Goal: Information Seeking & Learning: Learn about a topic

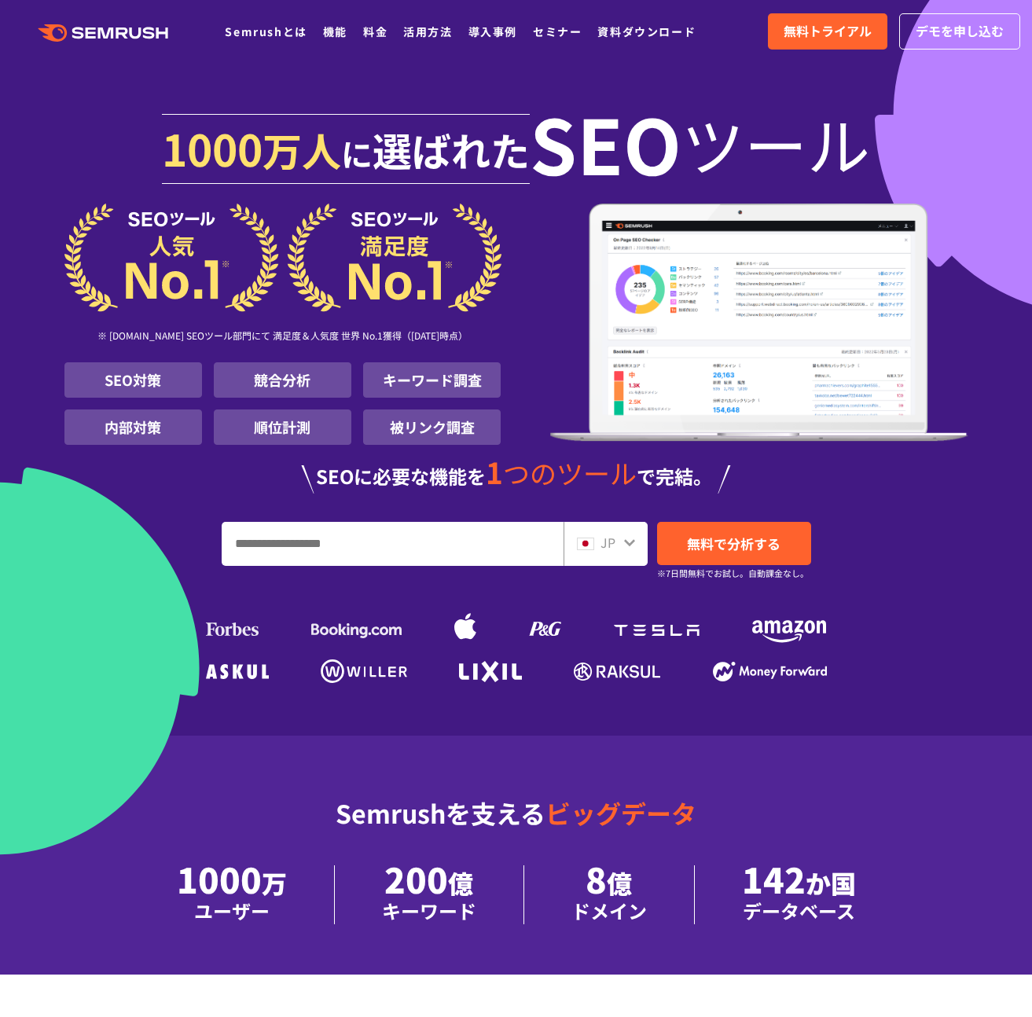
click at [506, 541] on input "URL、キーワードを入力してください" at bounding box center [392, 544] width 340 height 42
paste input "**********"
type input "**********"
click at [729, 537] on span "無料で分析する" at bounding box center [734, 544] width 94 height 20
